Goal: Information Seeking & Learning: Understand process/instructions

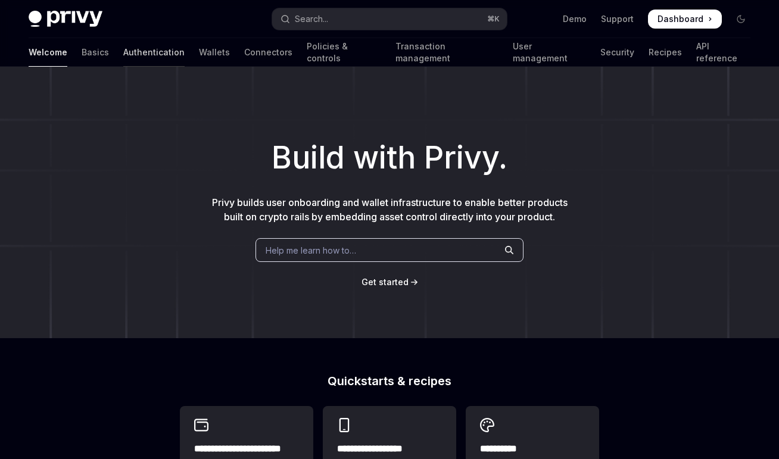
click at [123, 52] on link "Authentication" at bounding box center [153, 52] width 61 height 29
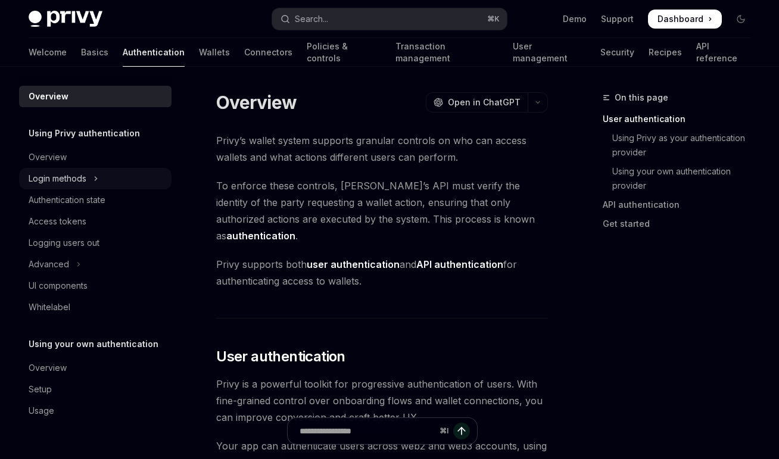
click at [70, 184] on div "Login methods" at bounding box center [58, 178] width 58 height 14
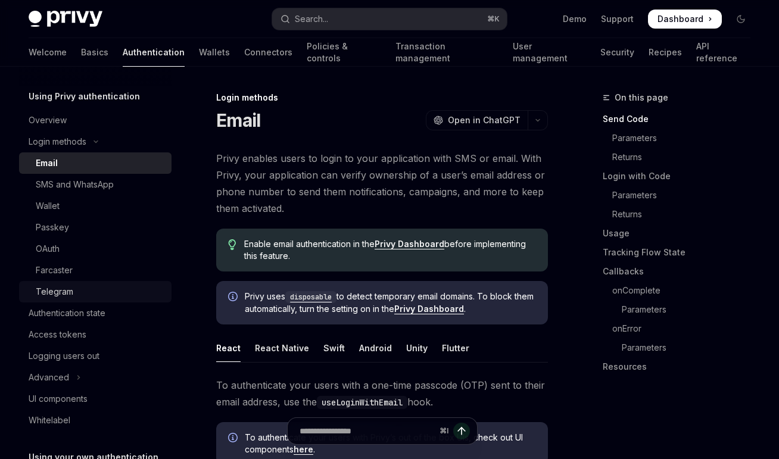
scroll to position [43, 0]
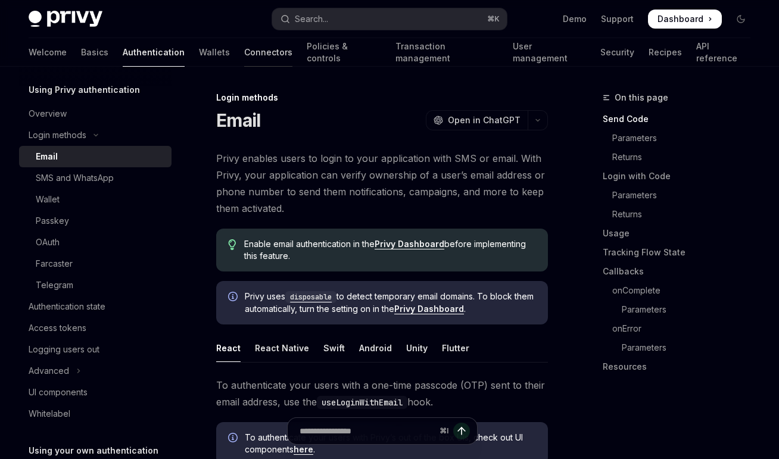
click at [244, 52] on link "Connectors" at bounding box center [268, 52] width 48 height 29
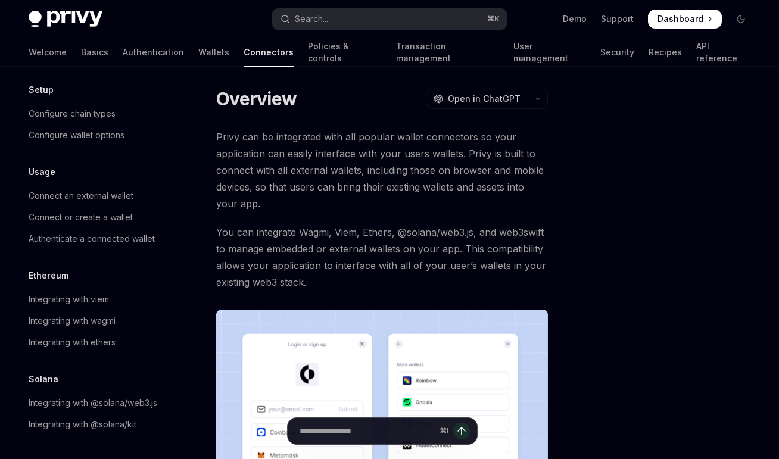
scroll to position [5, 0]
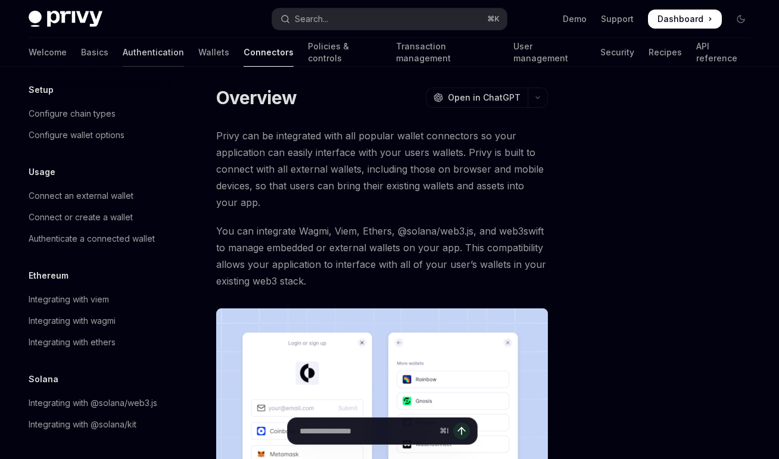
click at [123, 52] on link "Authentication" at bounding box center [153, 52] width 61 height 29
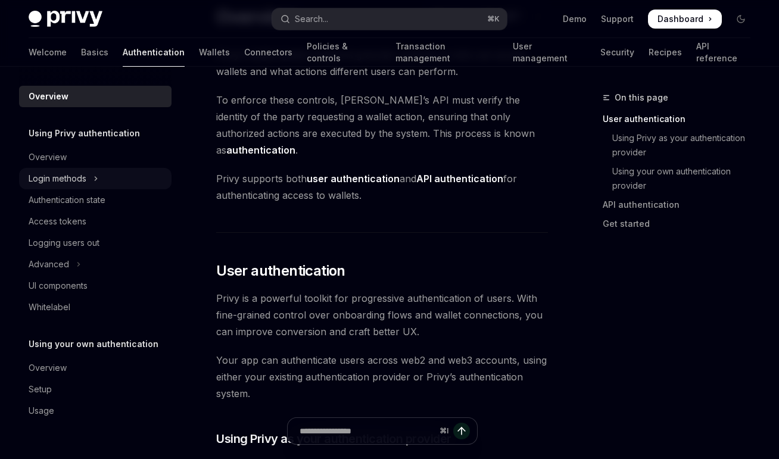
scroll to position [101, 0]
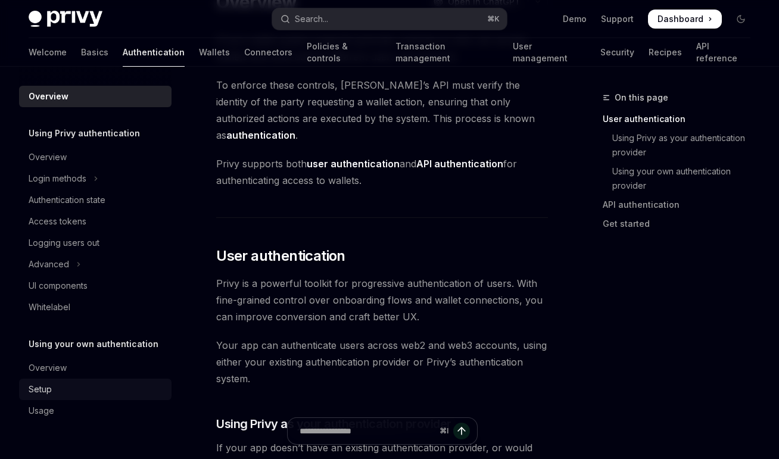
click at [79, 388] on div "Setup" at bounding box center [97, 389] width 136 height 14
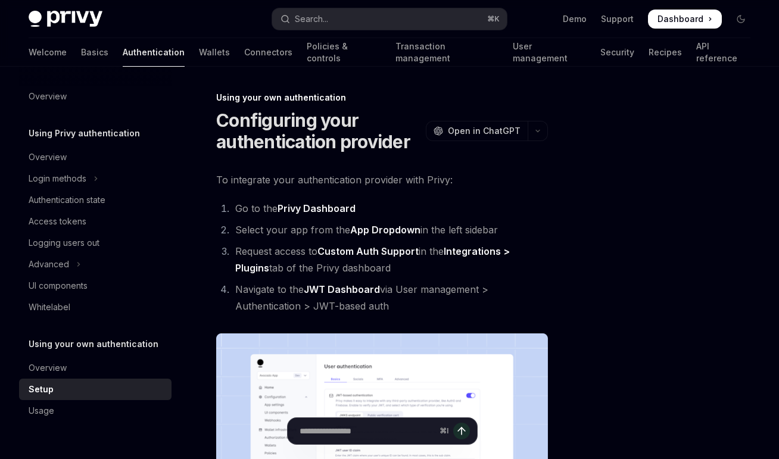
click at [603, 271] on div at bounding box center [669, 275] width 181 height 369
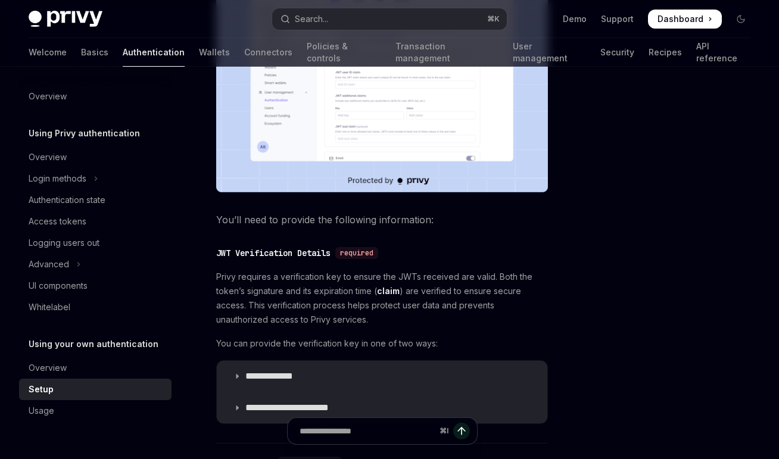
scroll to position [495, 0]
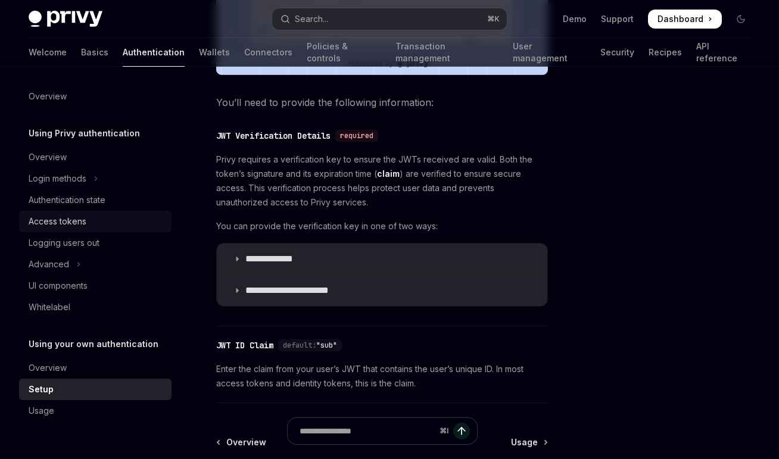
click at [102, 226] on div "Access tokens" at bounding box center [97, 221] width 136 height 14
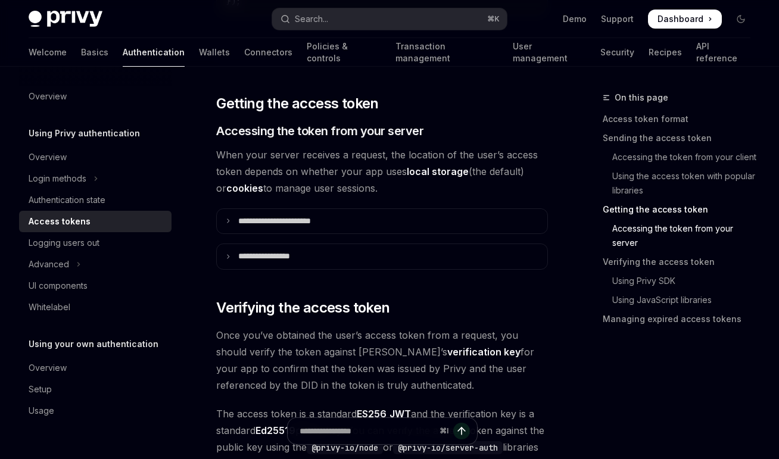
scroll to position [1585, 0]
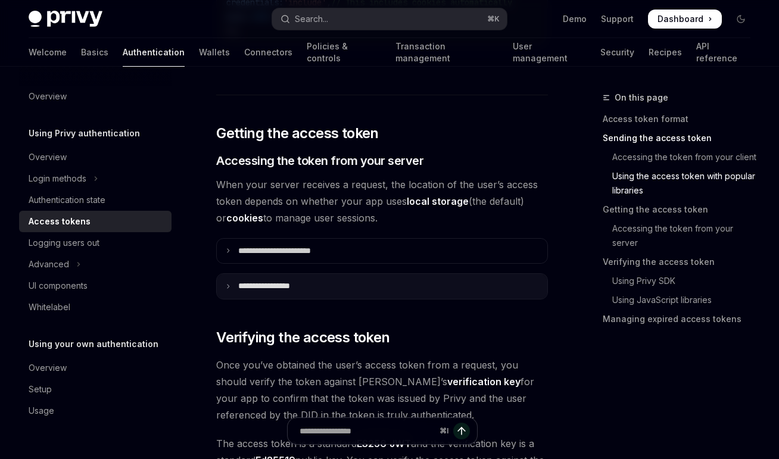
click at [225, 283] on icon at bounding box center [228, 286] width 6 height 6
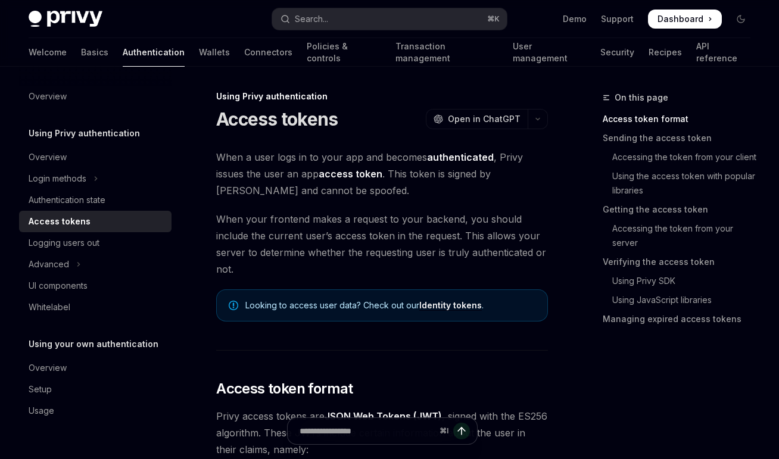
scroll to position [0, 0]
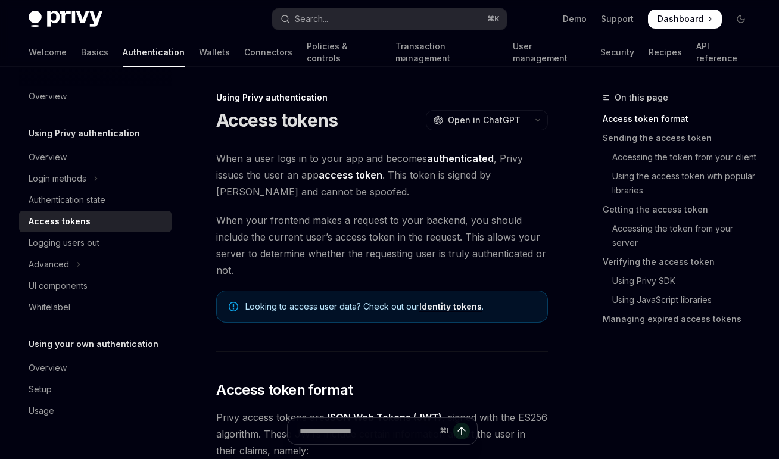
click at [478, 231] on span "When your frontend makes a request to your backend, you should include the curr…" at bounding box center [382, 245] width 332 height 67
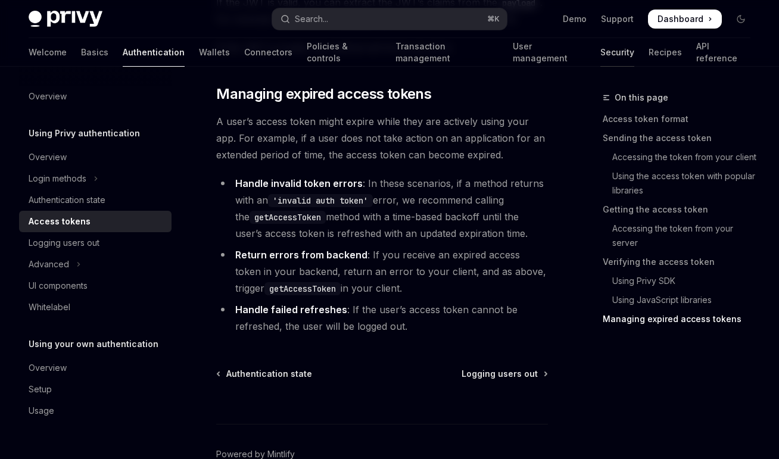
scroll to position [549, 0]
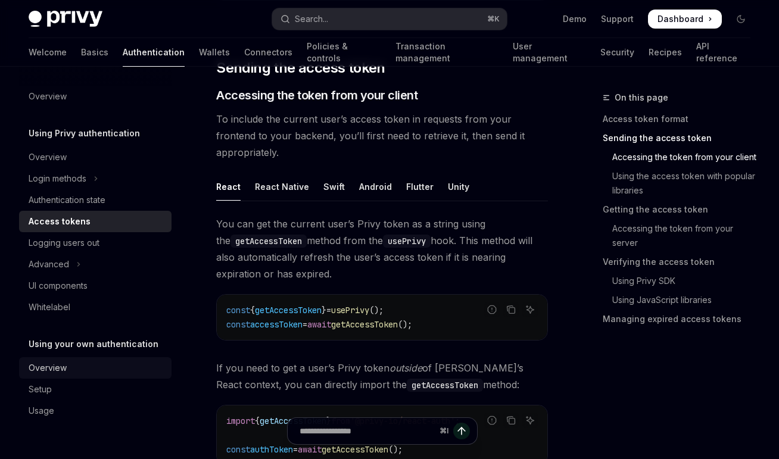
click at [57, 369] on div "Overview" at bounding box center [48, 368] width 38 height 14
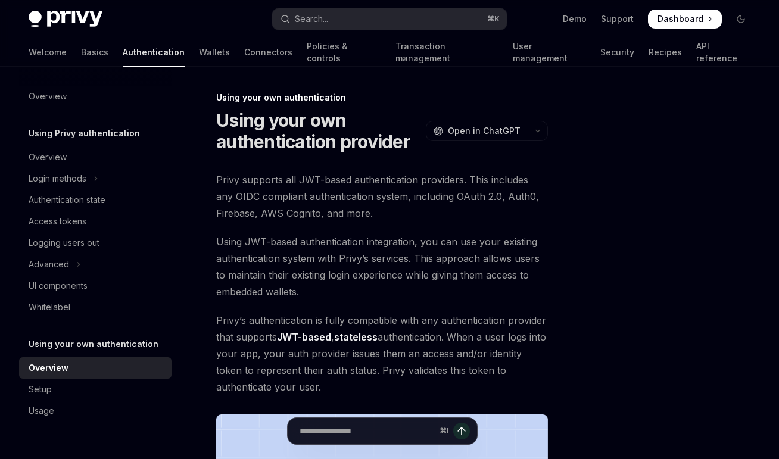
click at [199, 325] on div "Using your own authentication Using your own authentication provider OpenAI Ope…" at bounding box center [270, 467] width 560 height 753
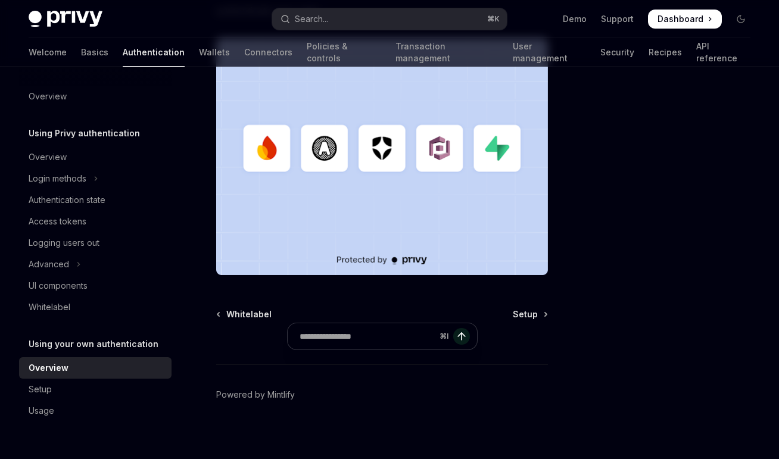
scroll to position [385, 0]
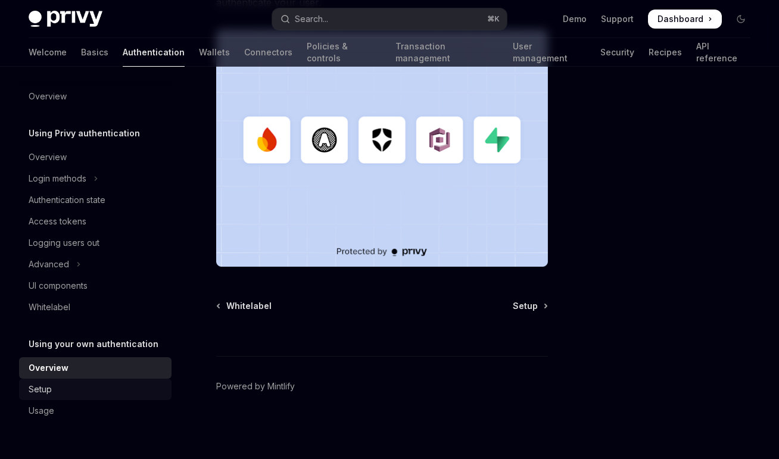
click at [99, 386] on div "Setup" at bounding box center [97, 389] width 136 height 14
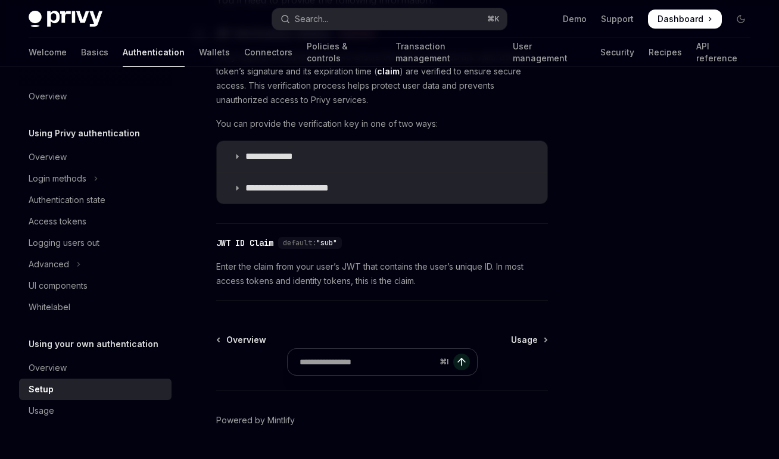
scroll to position [632, 0]
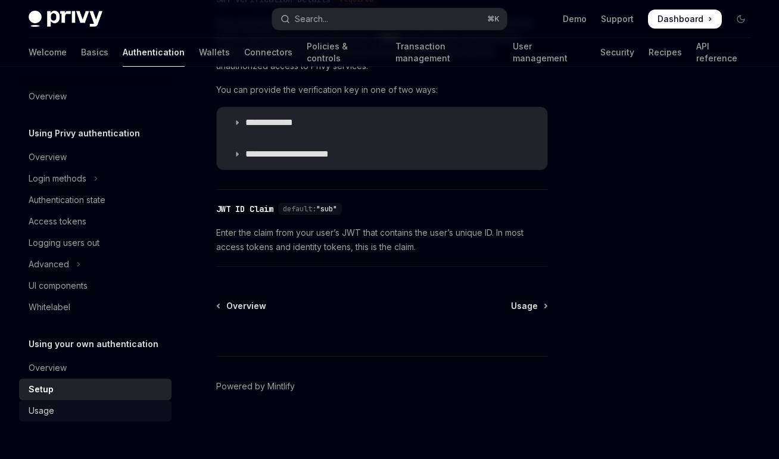
click at [98, 411] on div "Usage" at bounding box center [97, 411] width 136 height 14
type textarea "*"
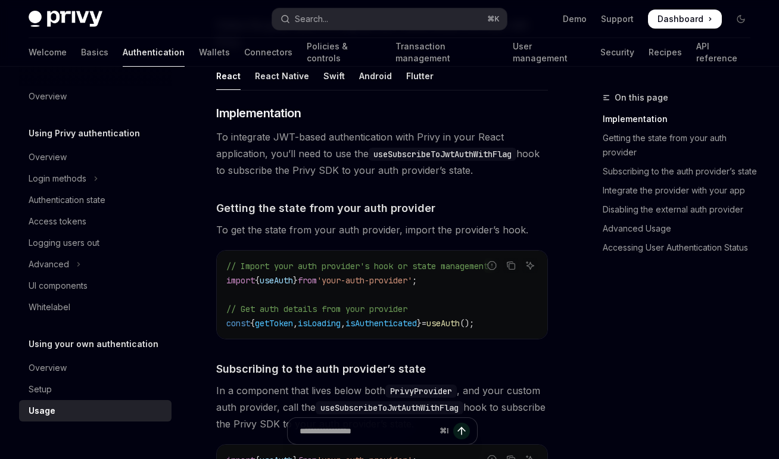
scroll to position [196, 0]
